Goal: Book appointment/travel/reservation

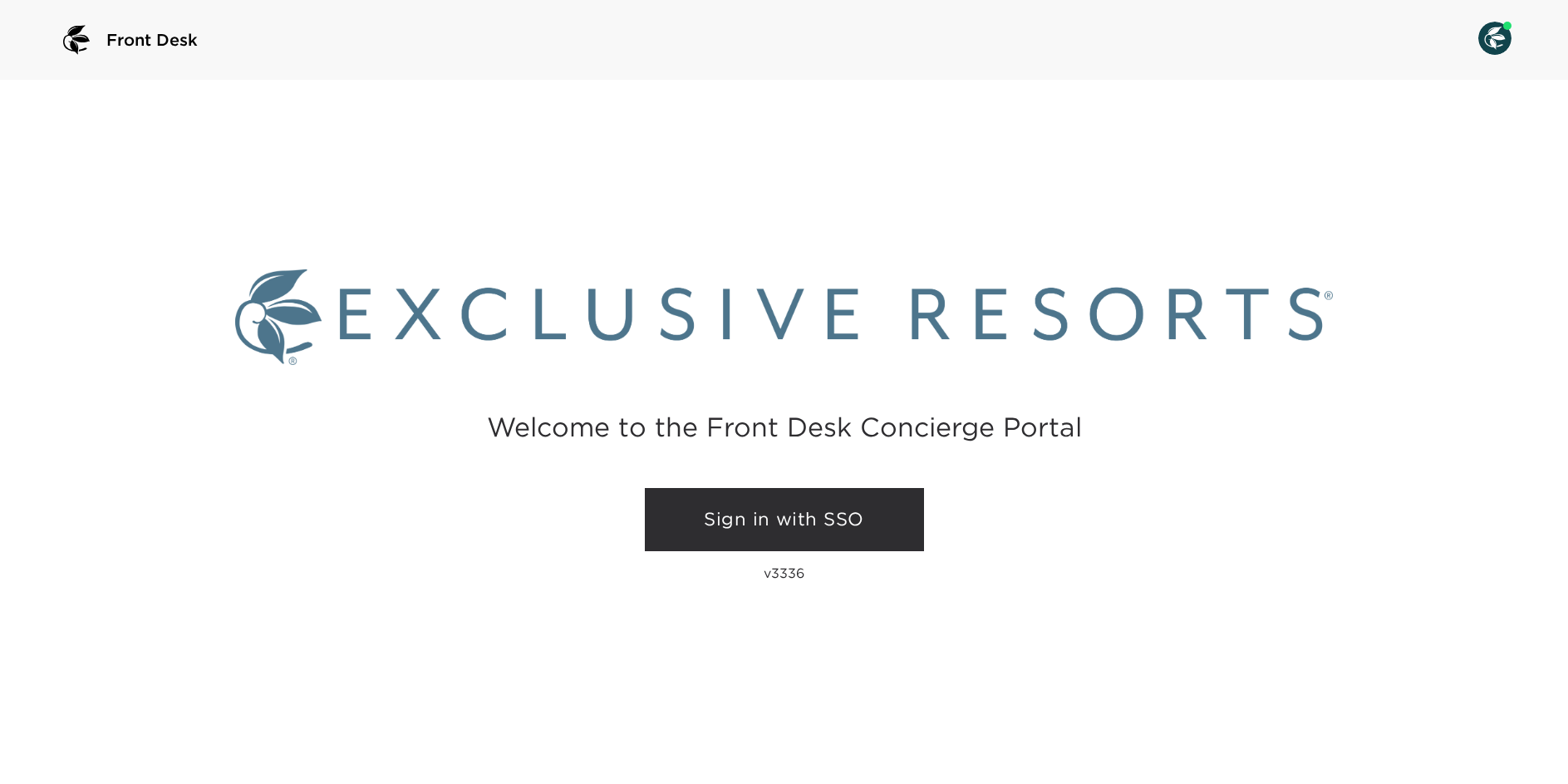
click at [849, 526] on link "Sign in with SSO" at bounding box center [784, 520] width 279 height 63
click at [804, 510] on link "Sign in with SSO" at bounding box center [784, 520] width 279 height 63
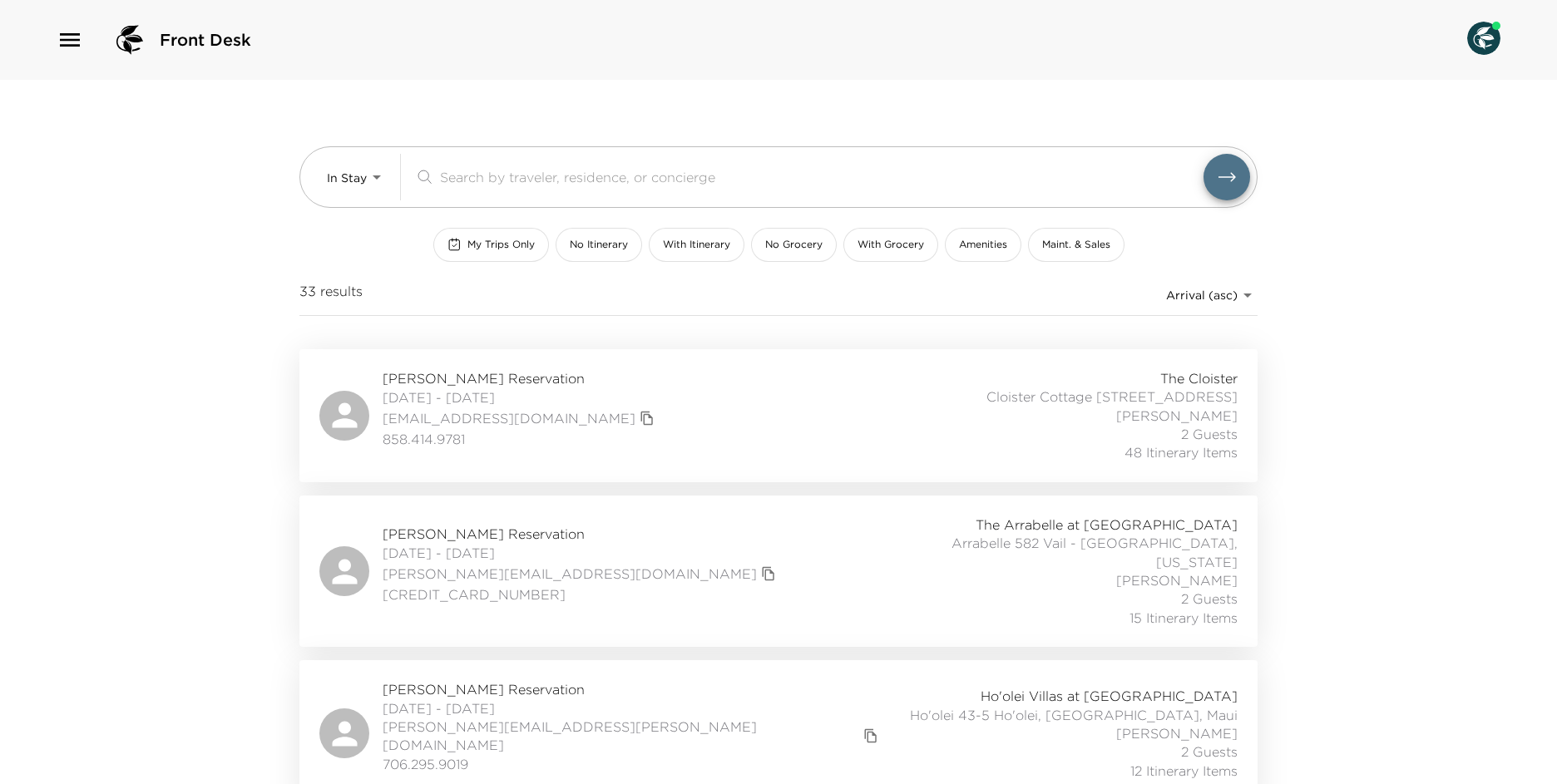
click at [70, 35] on icon "button" at bounding box center [69, 40] width 20 height 13
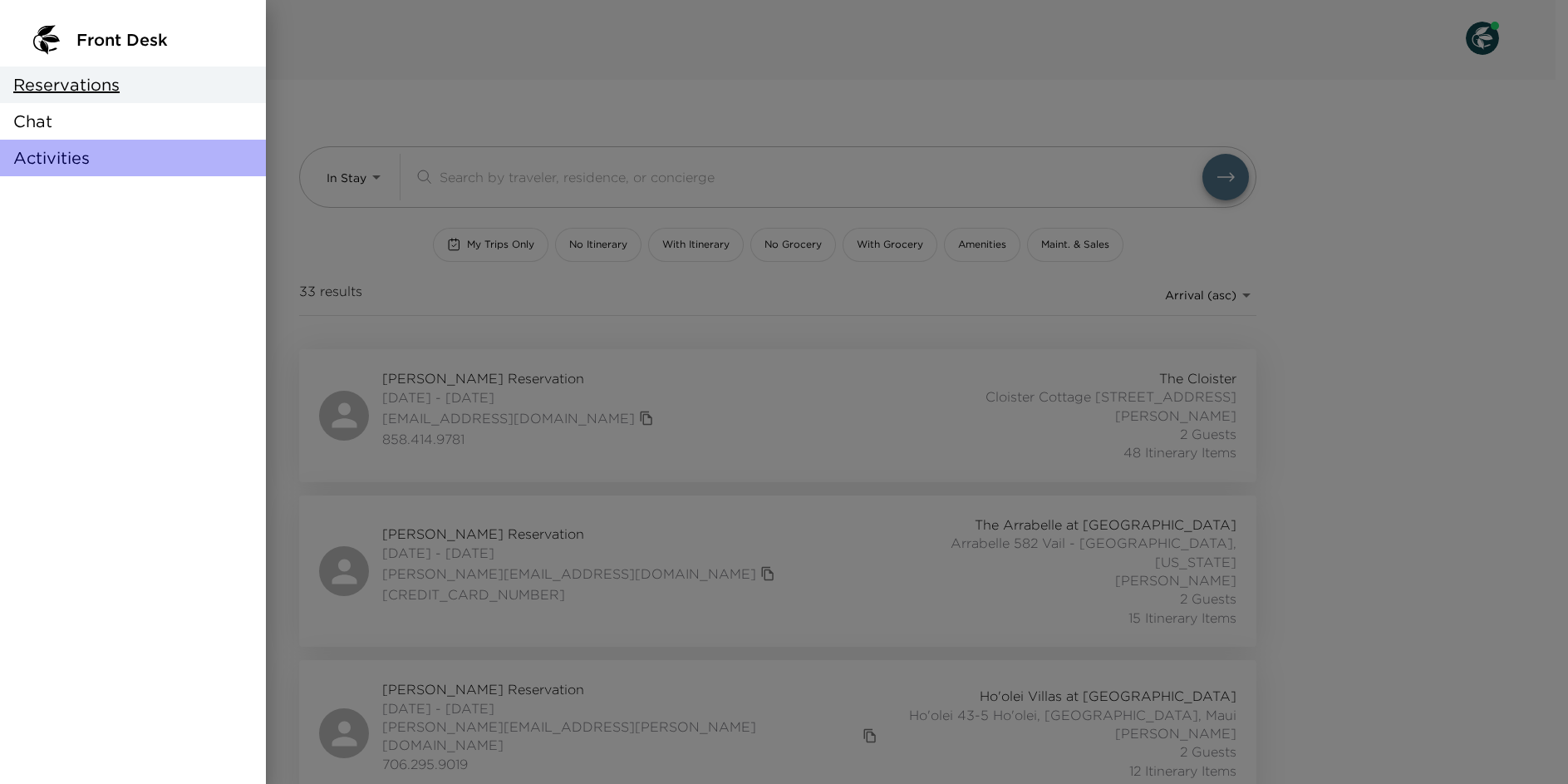
click at [109, 160] on div "Activities" at bounding box center [133, 158] width 266 height 37
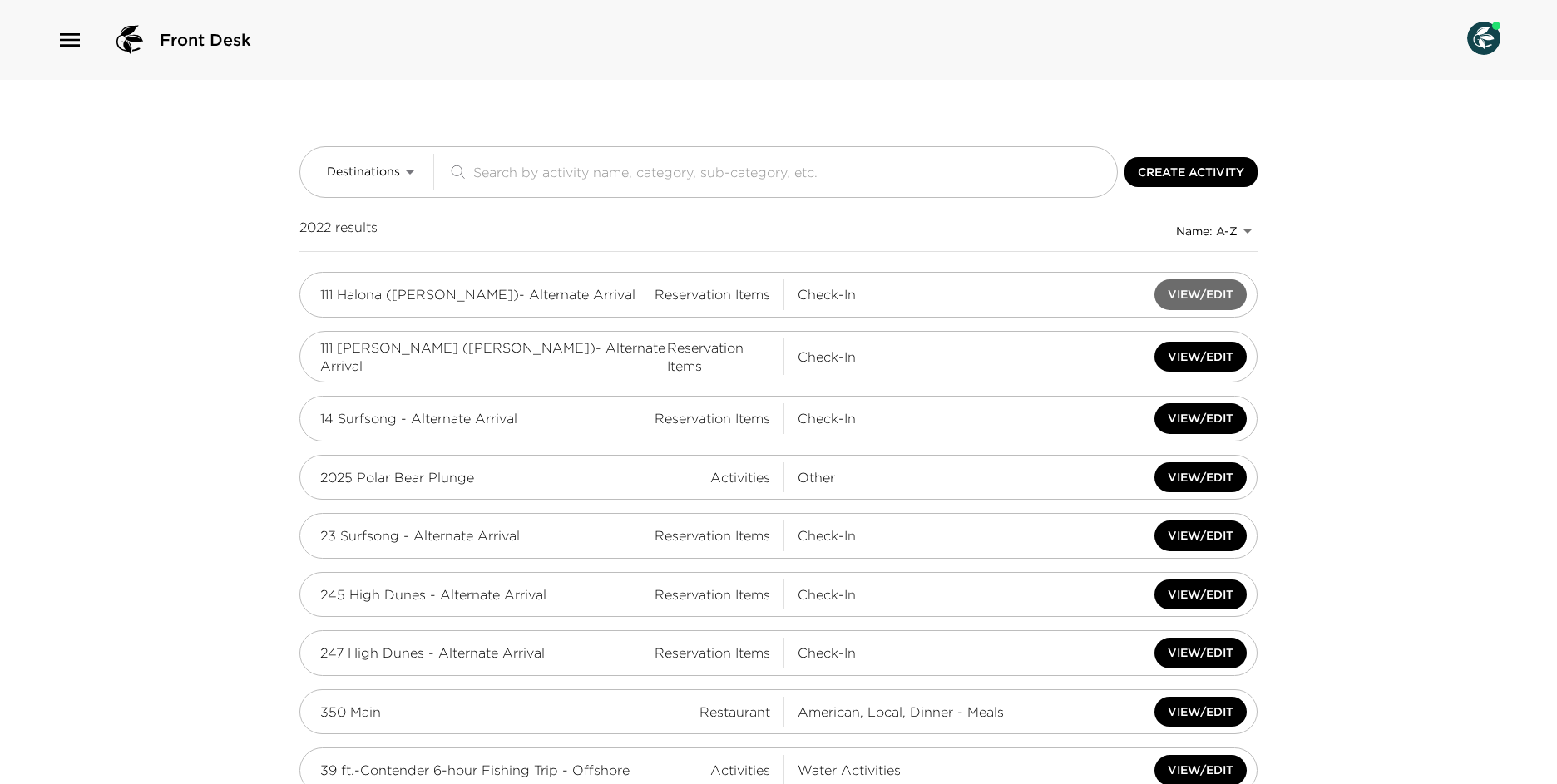
click at [1204, 299] on button "View/Edit" at bounding box center [1201, 295] width 93 height 31
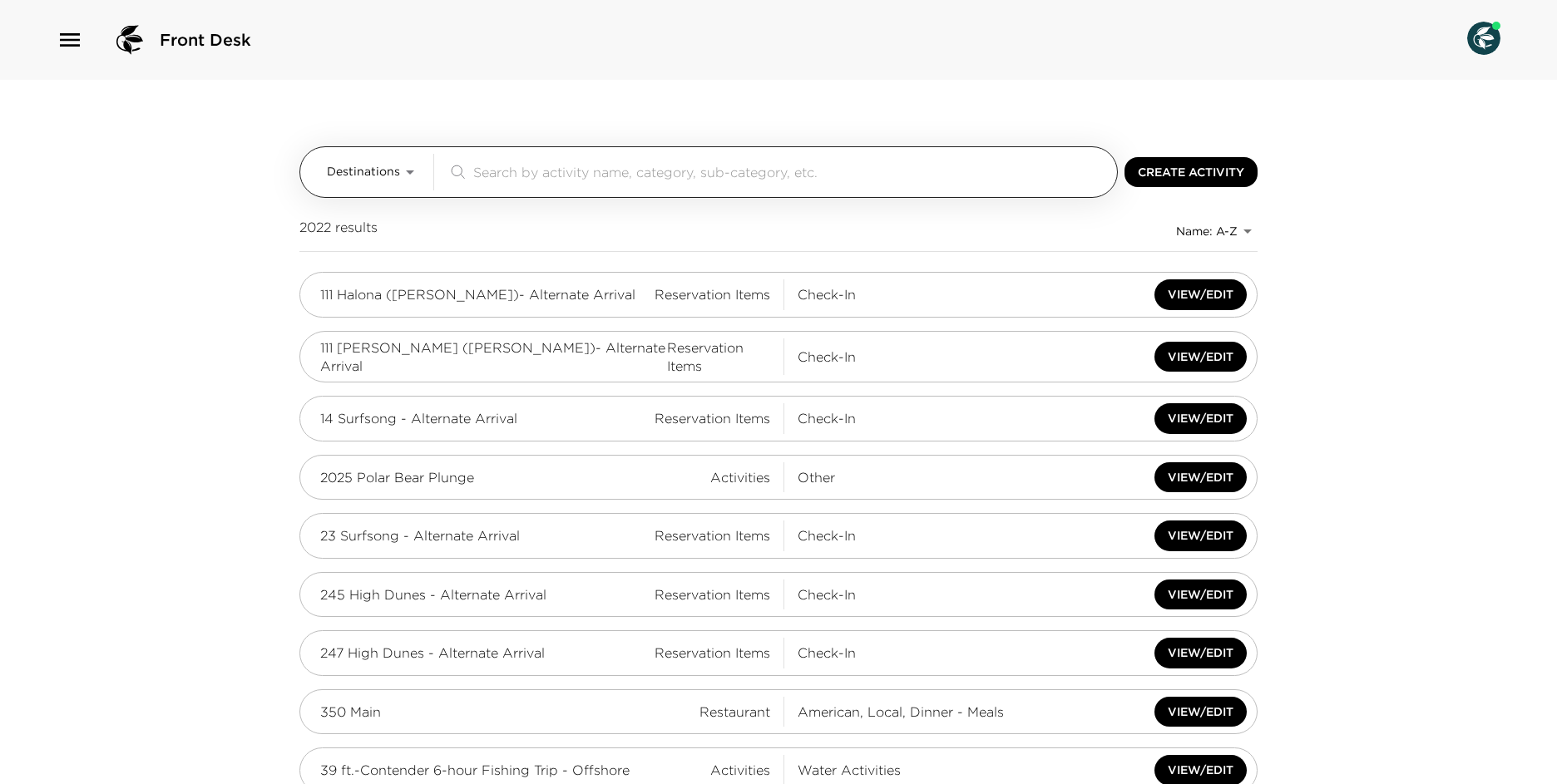
click at [390, 191] on div "Destinations ​" at bounding box center [709, 172] width 818 height 52
click at [380, 177] on span "Destinations" at bounding box center [363, 172] width 73 height 17
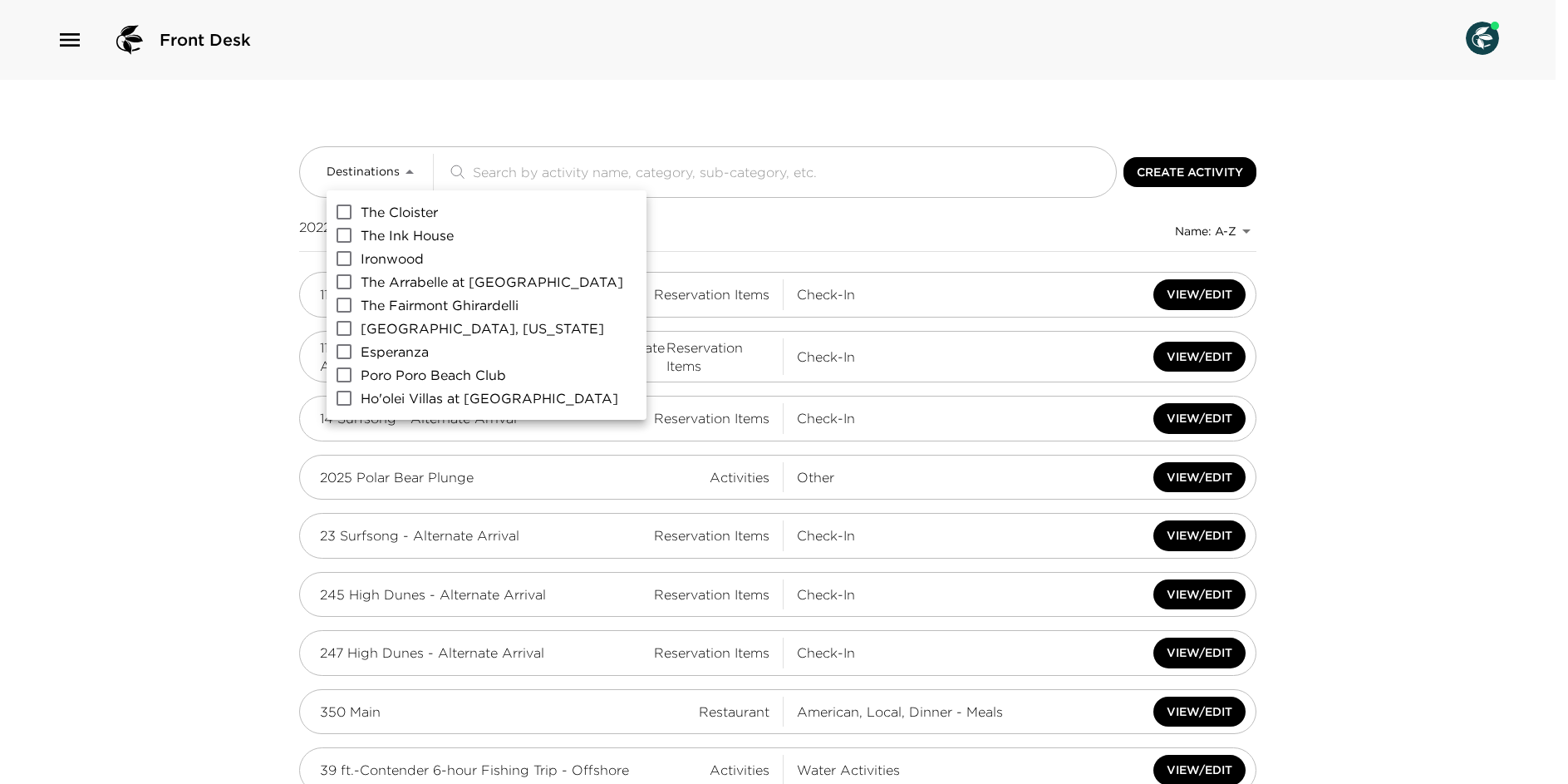
click at [521, 302] on label "The Fairmont Ghirardelli" at bounding box center [475, 305] width 295 height 24
click at [361, 302] on input "The Fairmont Ghirardelli" at bounding box center [344, 305] width 33 height 24
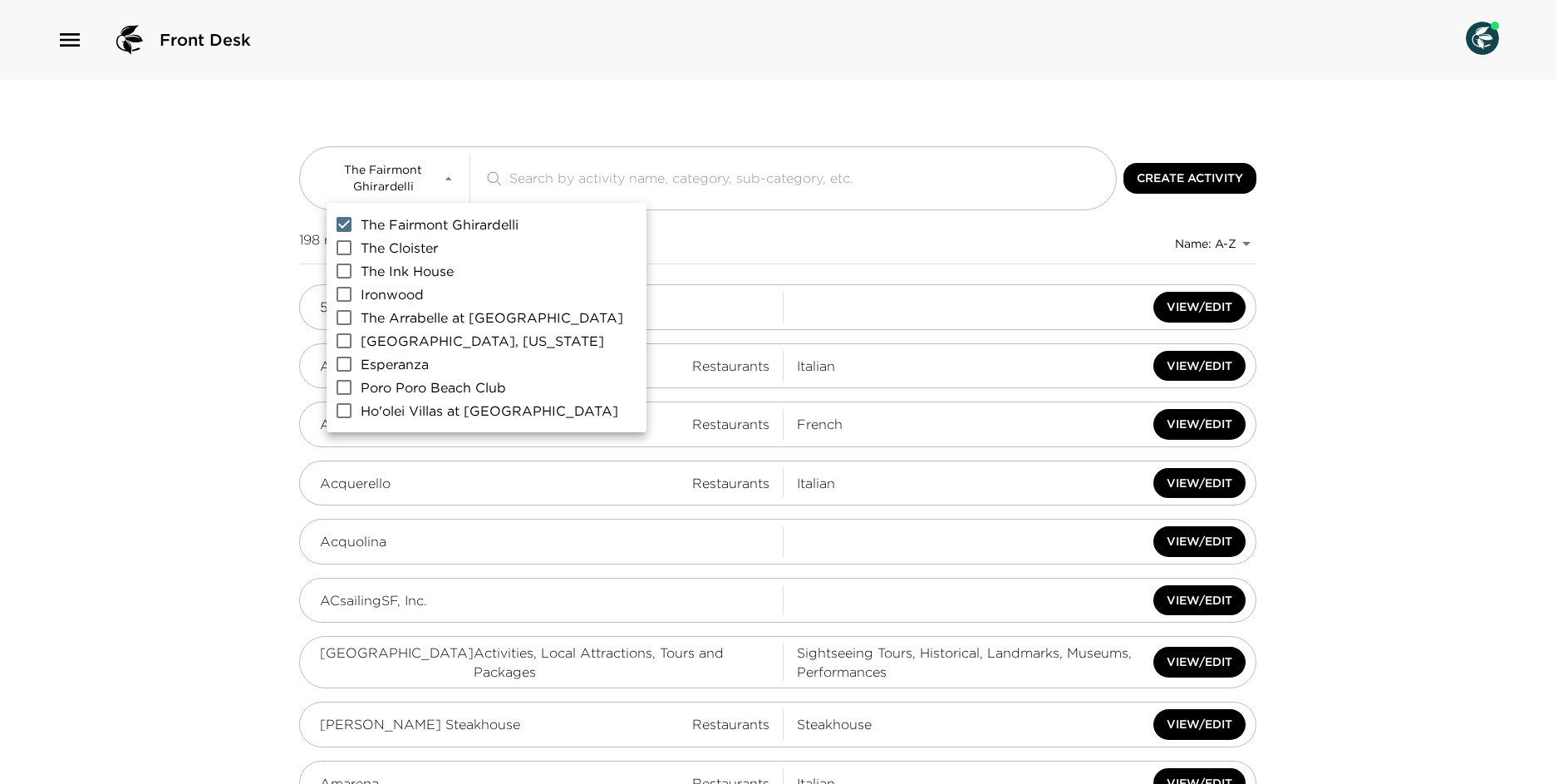
click at [569, 121] on div at bounding box center [784, 392] width 1568 height 784
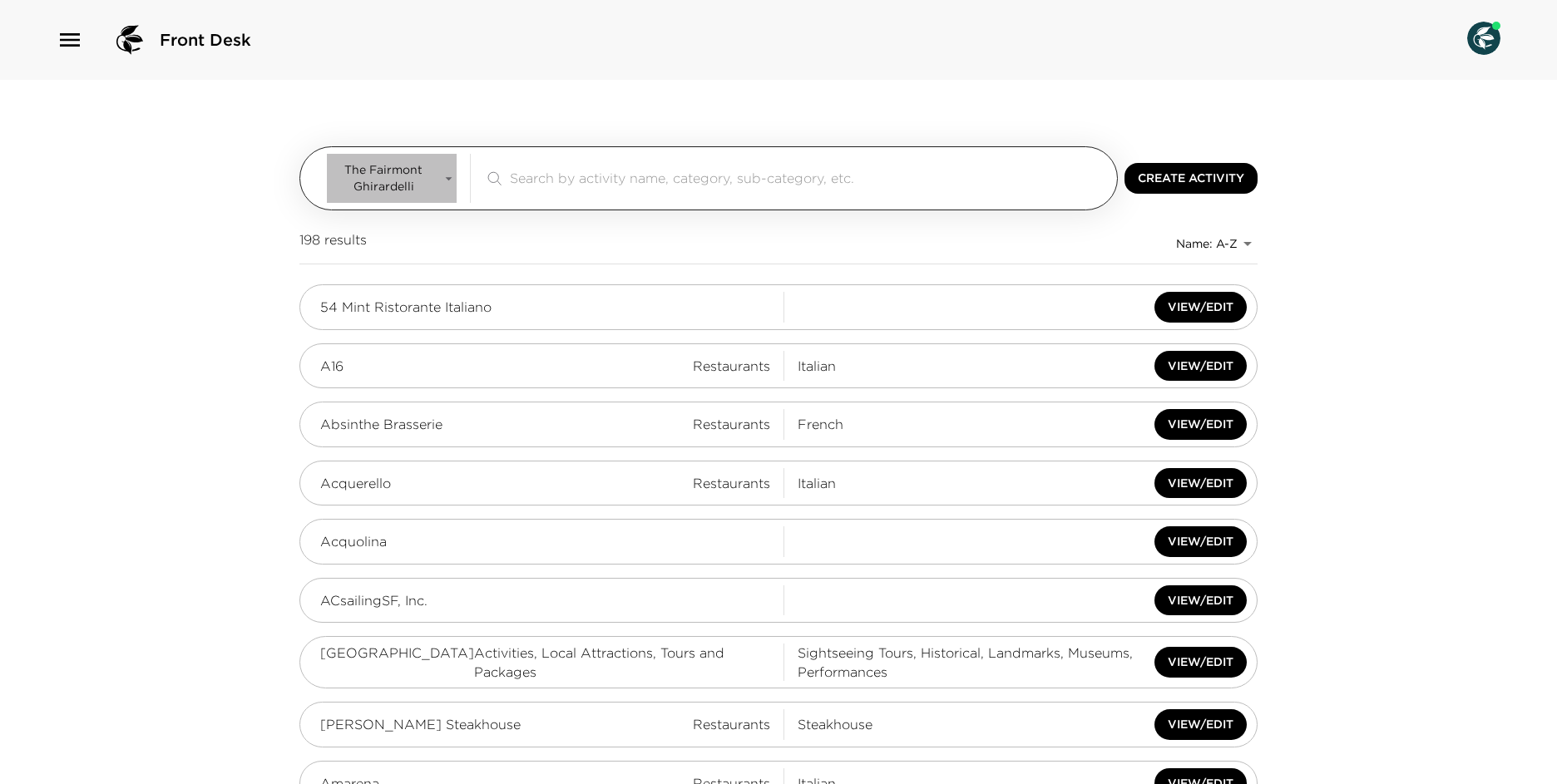
click at [396, 187] on span "The Fairmont Ghirardelli" at bounding box center [384, 179] width 114 height 32
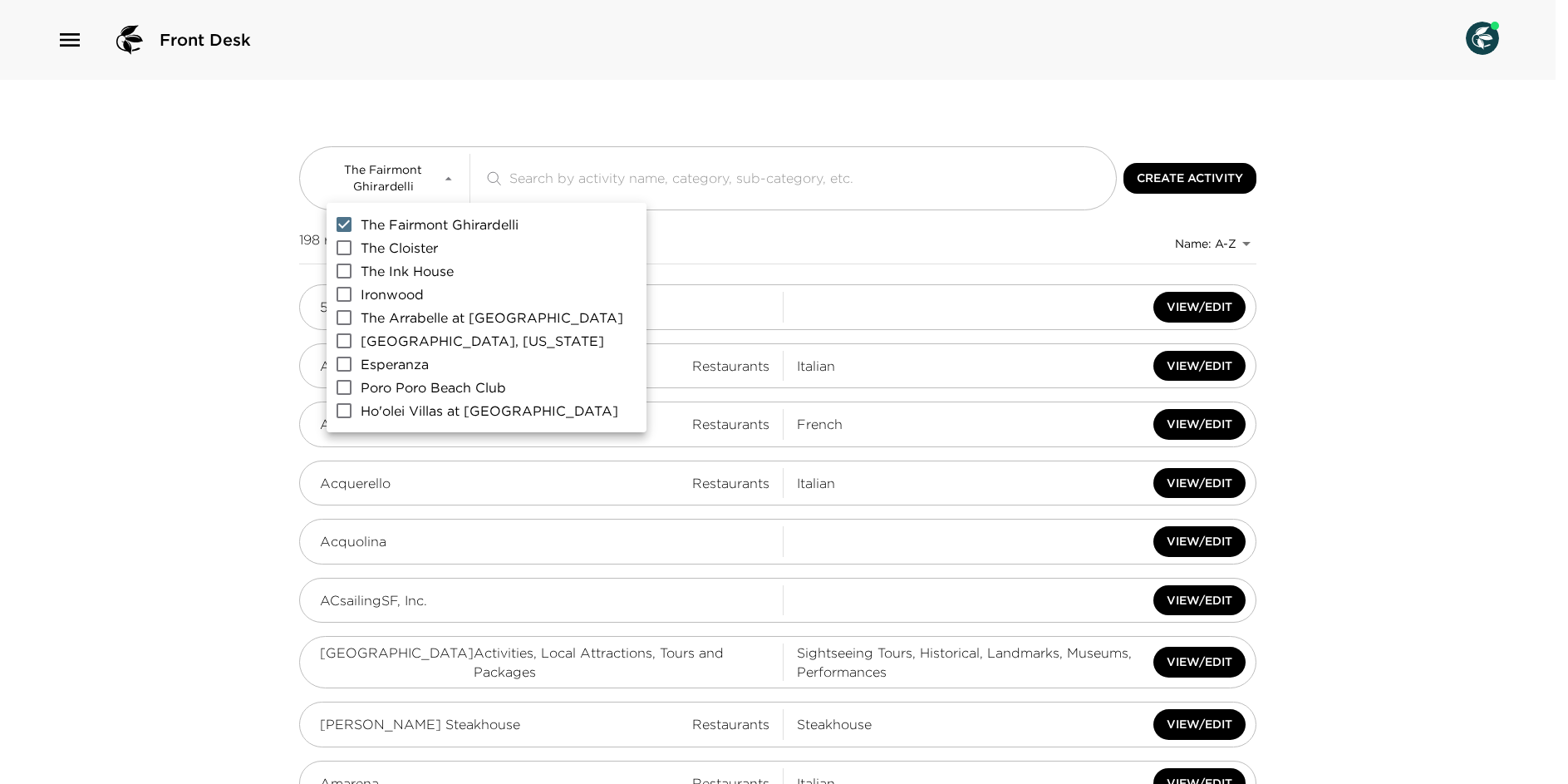
click at [427, 219] on span "The Fairmont Ghirardelli" at bounding box center [439, 224] width 158 height 20
click at [361, 219] on input "The Fairmont Ghirardelli" at bounding box center [344, 224] width 33 height 24
checkbox input "false"
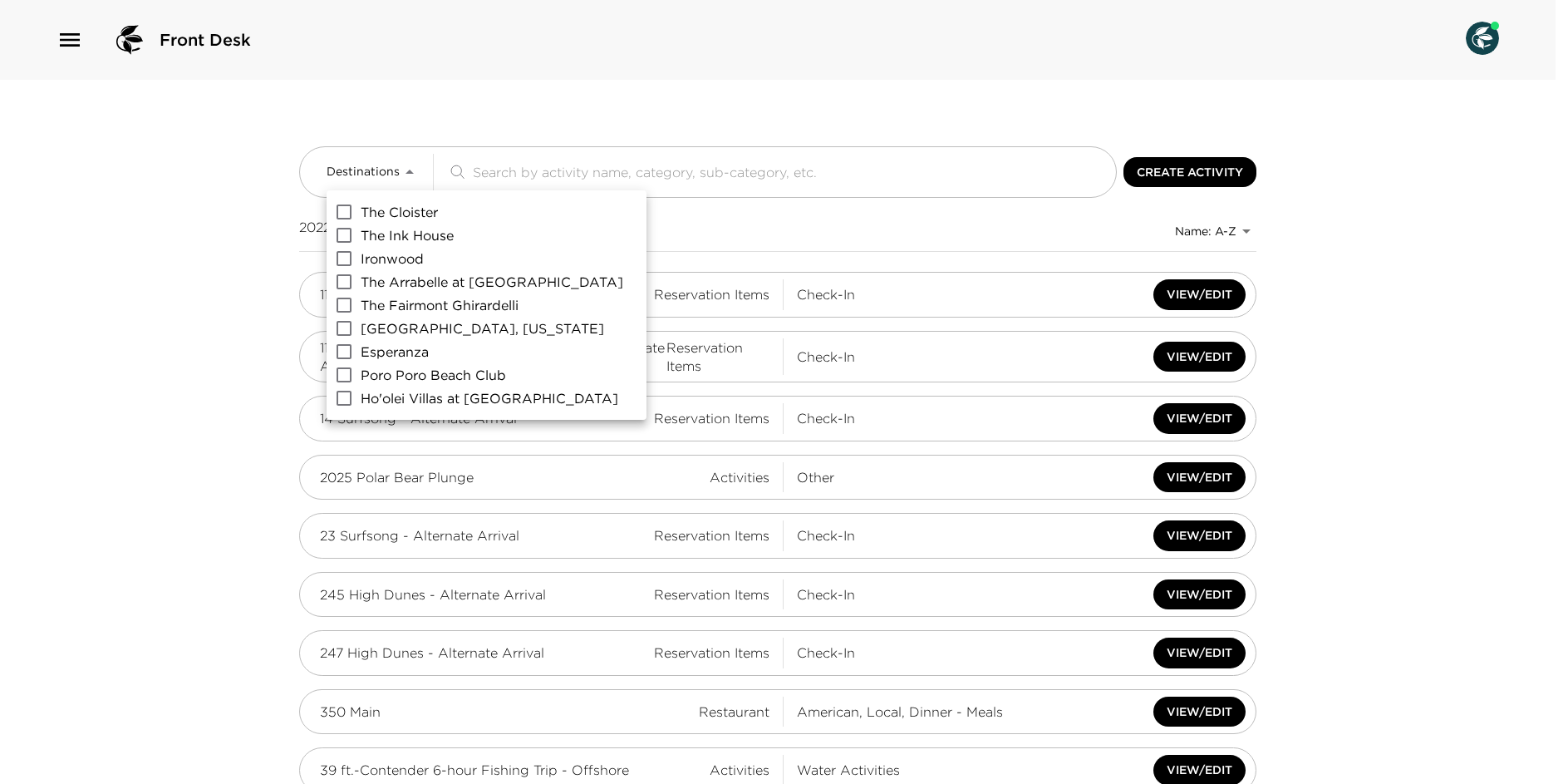
click at [675, 75] on div at bounding box center [784, 392] width 1568 height 784
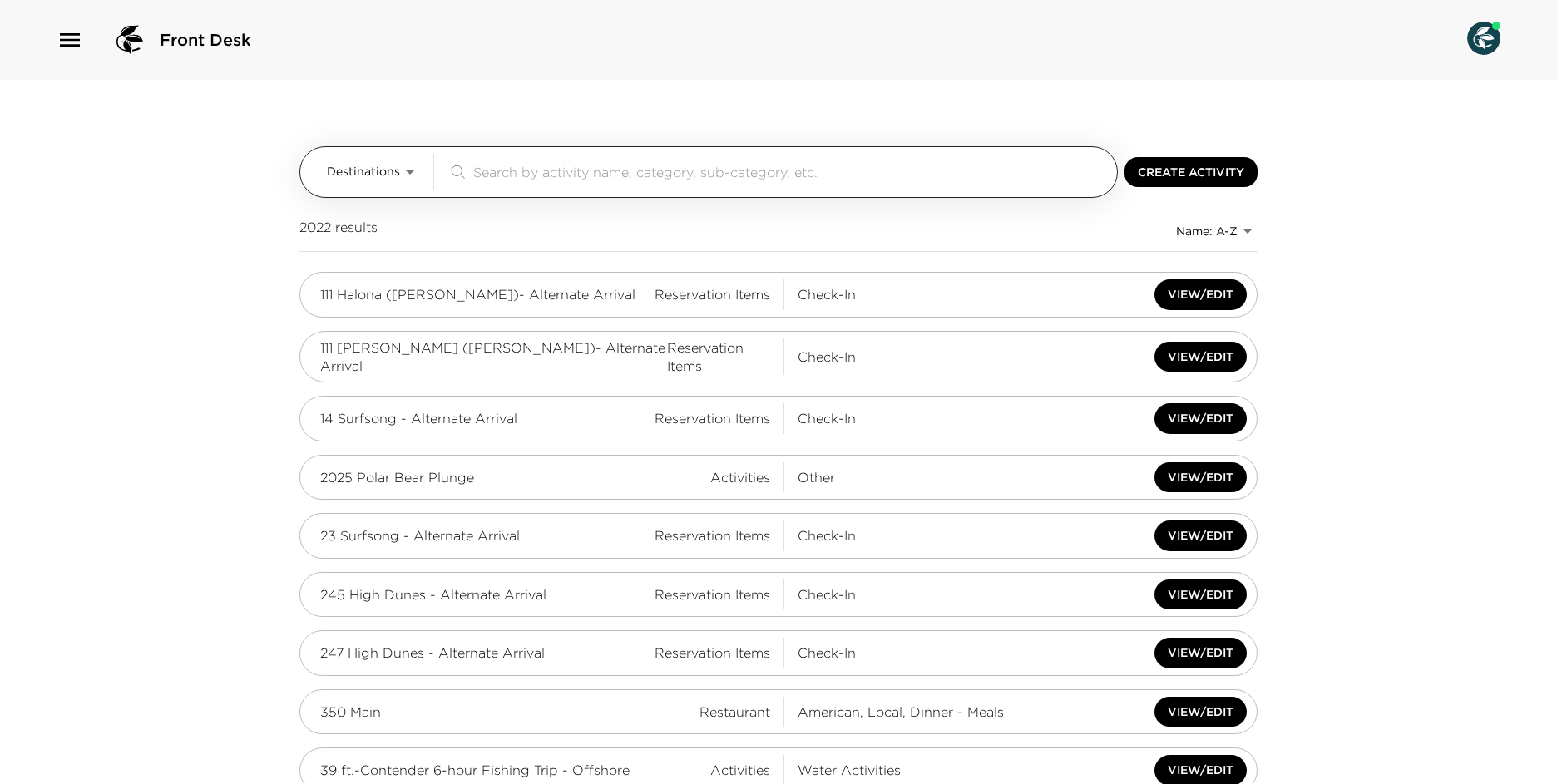
click at [385, 187] on button "Destinations" at bounding box center [373, 172] width 94 height 37
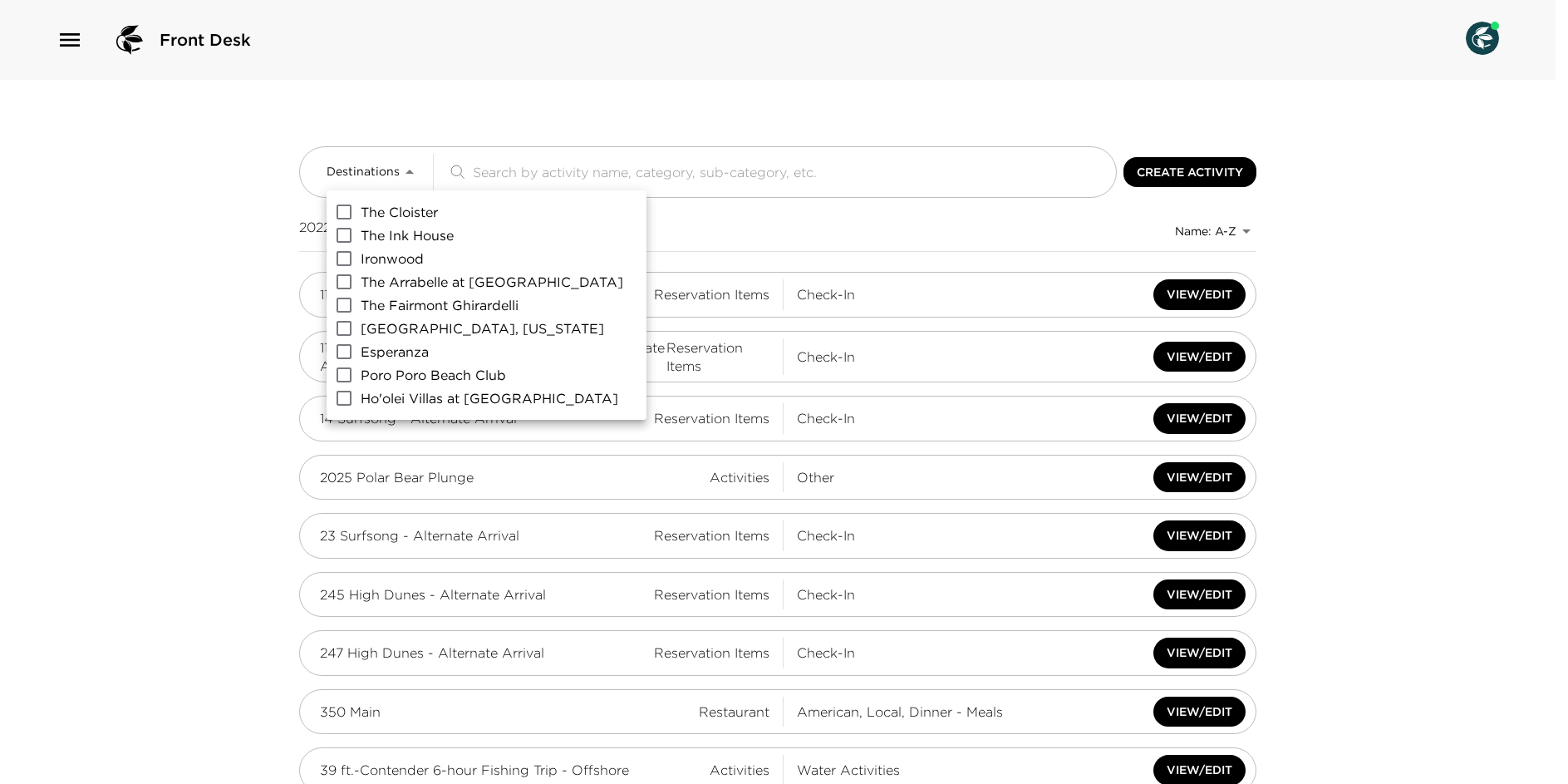
click at [385, 182] on div at bounding box center [784, 392] width 1568 height 784
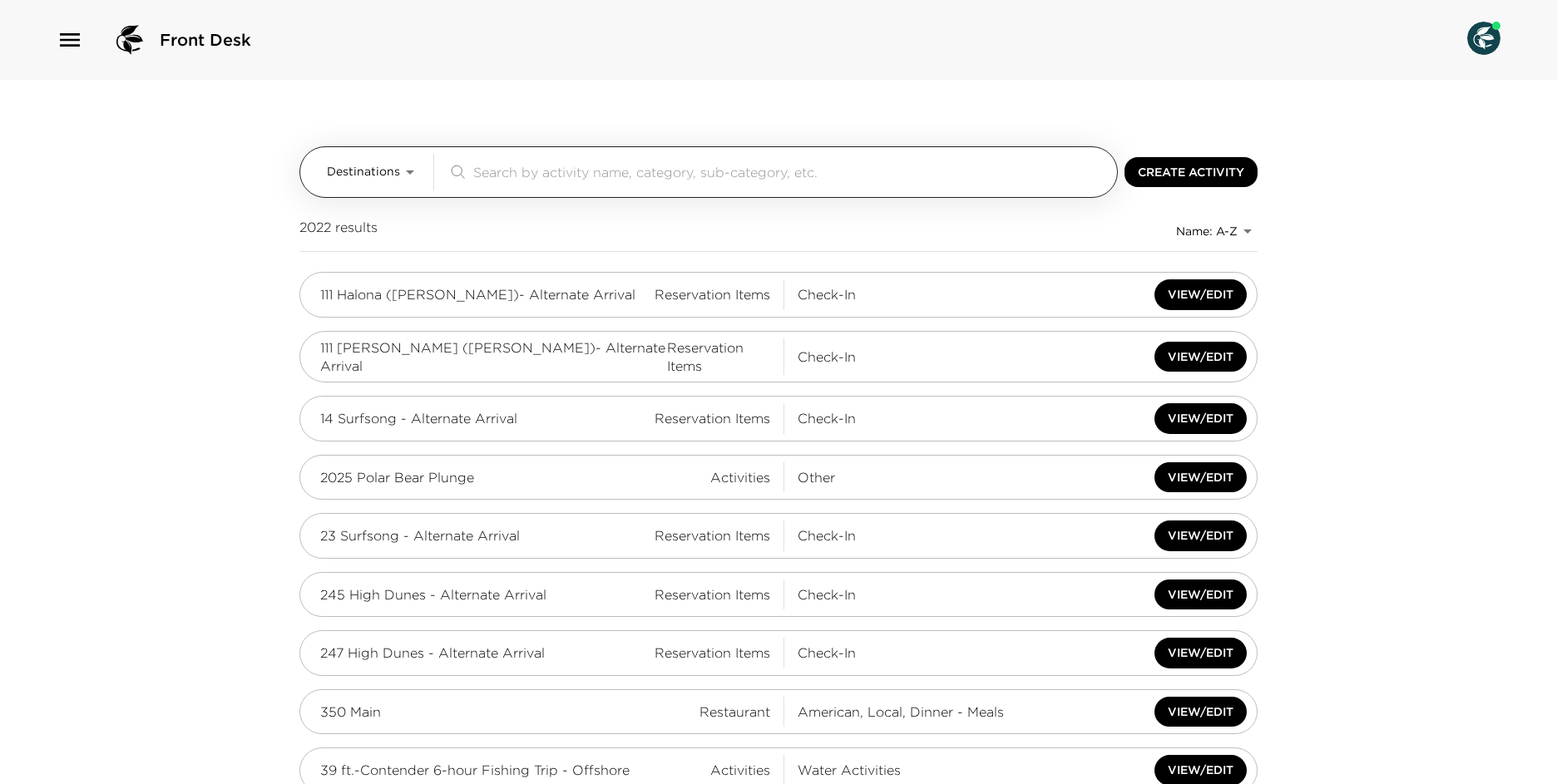
click at [371, 190] on button "Destinations" at bounding box center [373, 172] width 94 height 37
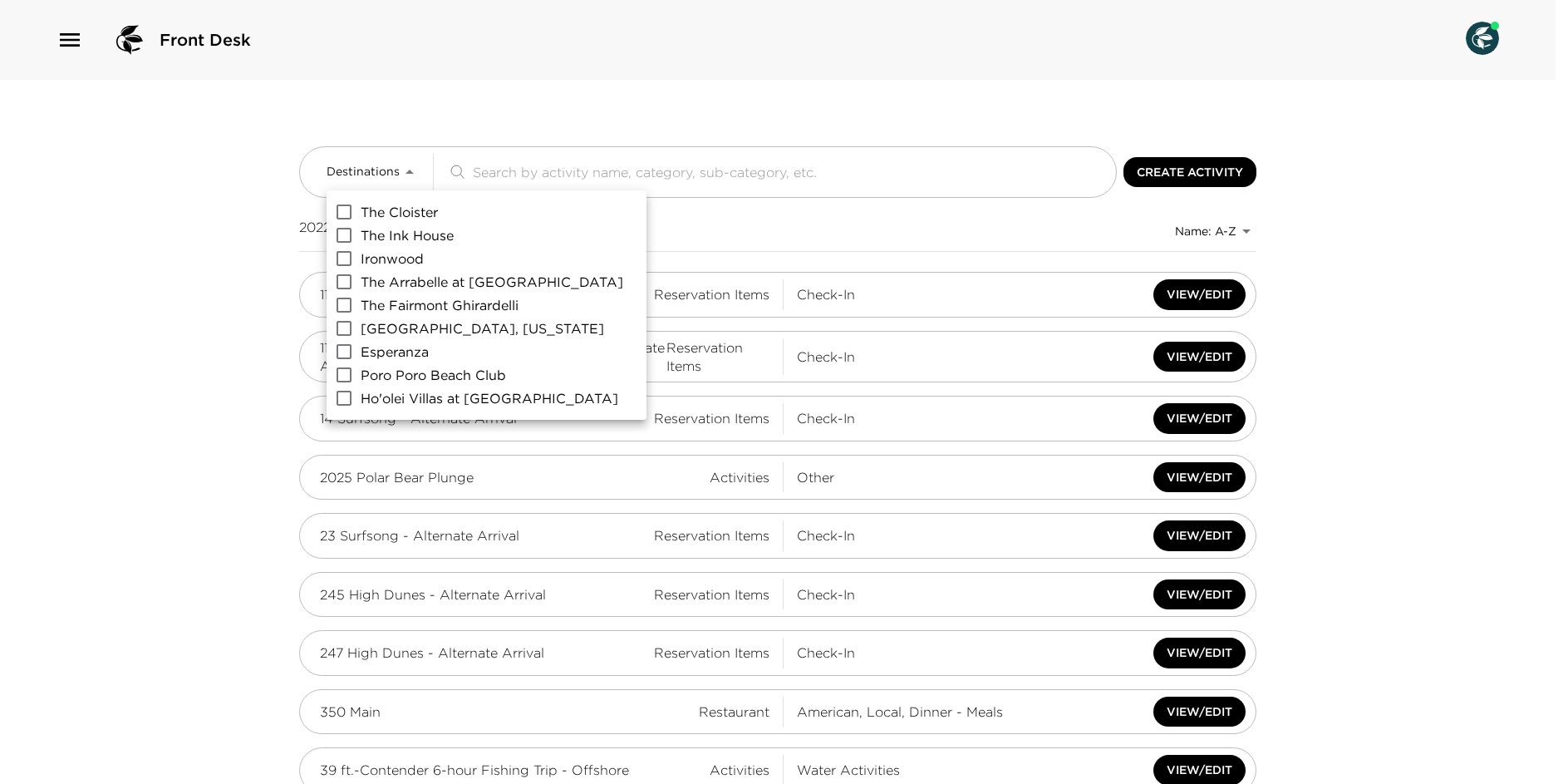
click at [396, 69] on div at bounding box center [784, 392] width 1568 height 784
